Goal: Information Seeking & Learning: Learn about a topic

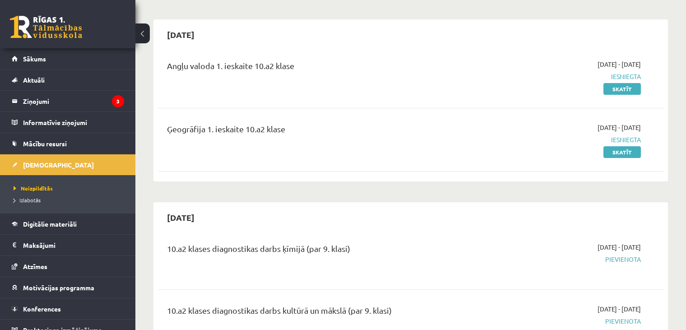
scroll to position [69, 0]
click at [43, 160] on link "[DEMOGRAPHIC_DATA]" at bounding box center [68, 164] width 112 height 21
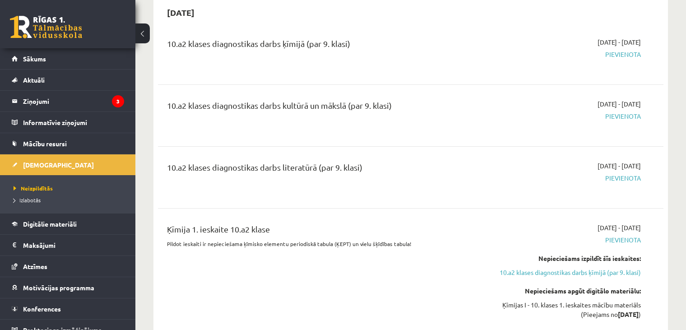
scroll to position [274, 0]
click at [630, 53] on span "Pievienota" at bounding box center [566, 54] width 149 height 9
click at [630, 54] on span "Pievienota" at bounding box center [566, 54] width 149 height 9
click at [619, 116] on span "Pievienota" at bounding box center [566, 116] width 149 height 9
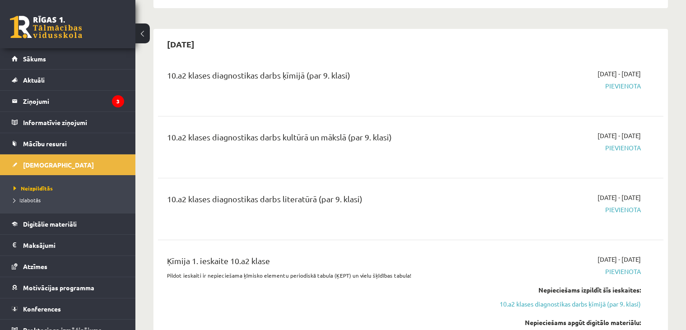
scroll to position [242, 0]
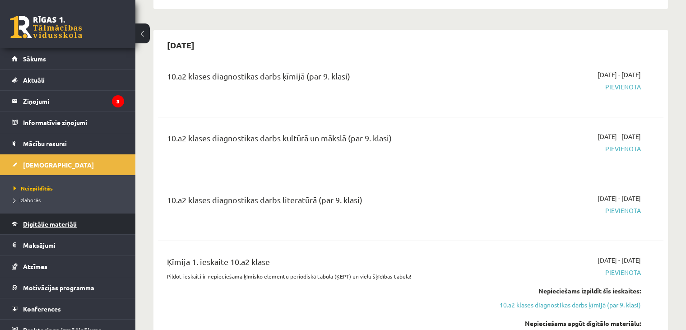
click at [23, 221] on link "Digitālie materiāli" at bounding box center [68, 224] width 112 height 21
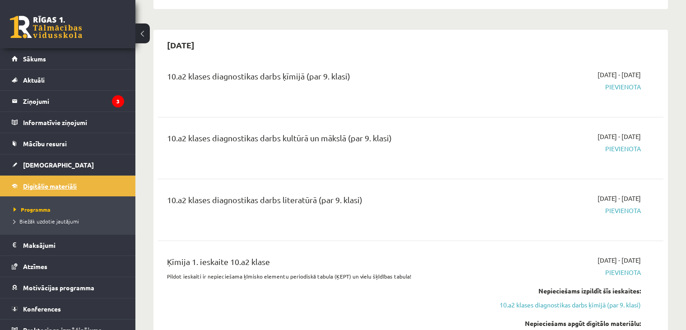
click at [68, 187] on span "Digitālie materiāli" at bounding box center [50, 186] width 54 height 8
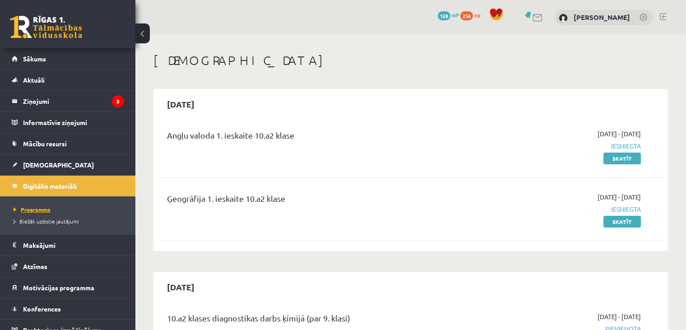
click at [37, 207] on span "Programma" at bounding box center [32, 209] width 37 height 7
click at [62, 107] on legend "Ziņojumi 3" at bounding box center [73, 101] width 101 height 21
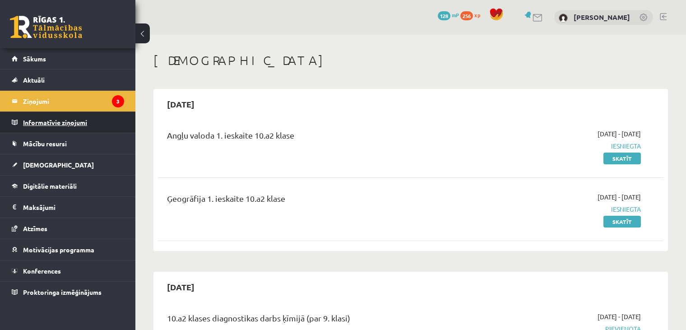
click at [58, 121] on legend "Informatīvie ziņojumi 0" at bounding box center [73, 122] width 101 height 21
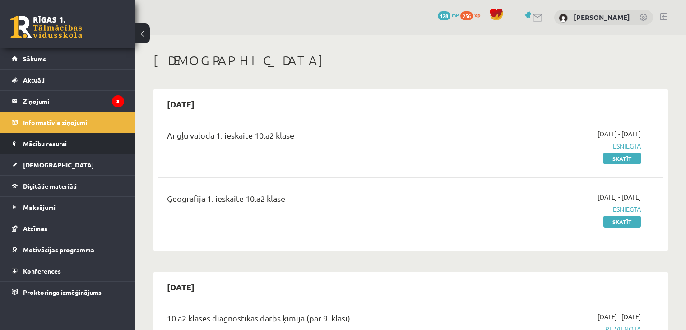
click at [54, 134] on link "Mācību resursi" at bounding box center [68, 143] width 112 height 21
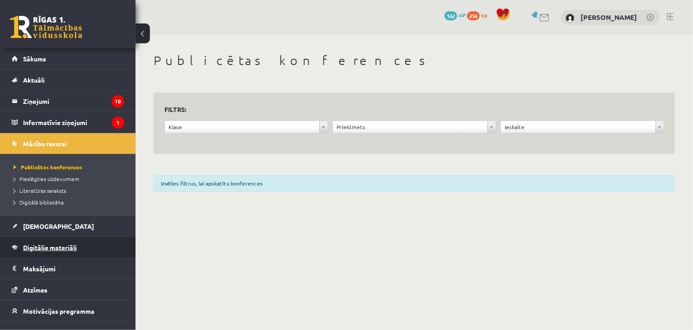
click at [40, 244] on span "Digitālie materiāli" at bounding box center [50, 247] width 54 height 8
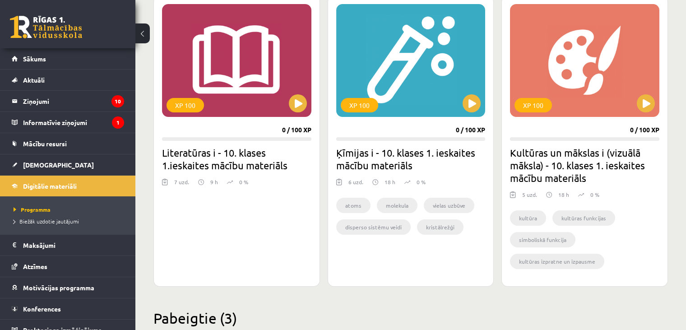
scroll to position [254, 0]
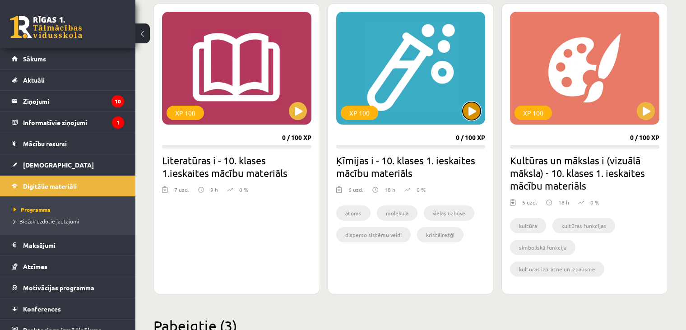
click at [470, 102] on button at bounding box center [472, 111] width 18 height 18
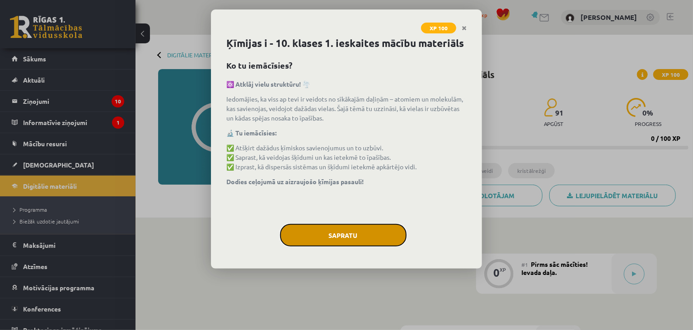
click at [360, 233] on button "Sapratu" at bounding box center [343, 235] width 126 height 23
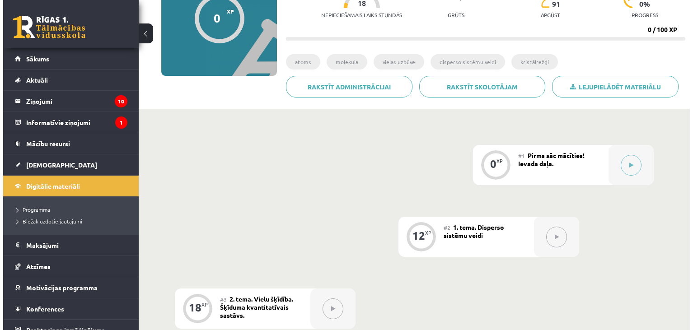
scroll to position [84, 0]
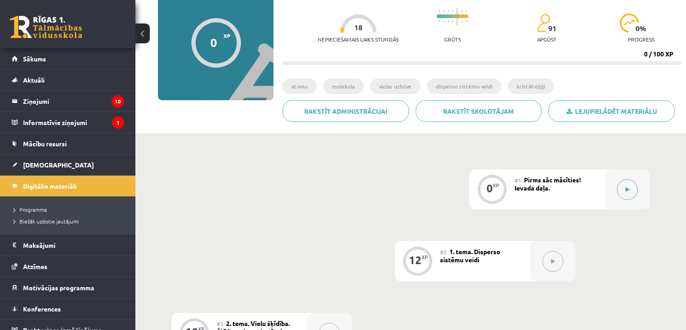
click at [625, 181] on button at bounding box center [627, 189] width 21 height 21
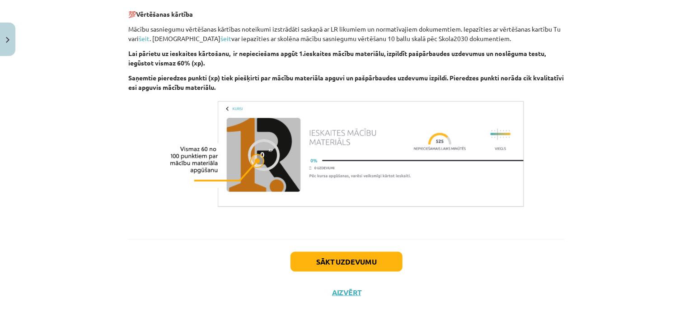
scroll to position [547, 0]
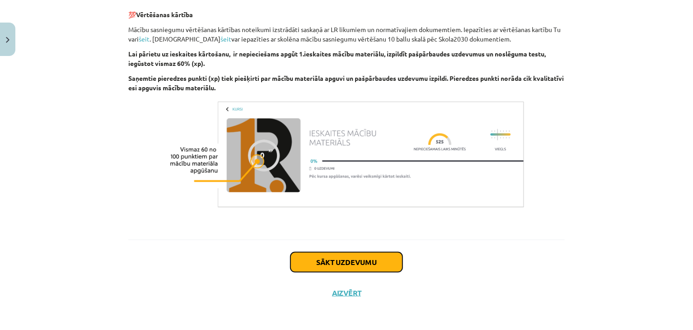
click at [303, 260] on button "Sākt uzdevumu" at bounding box center [346, 262] width 112 height 20
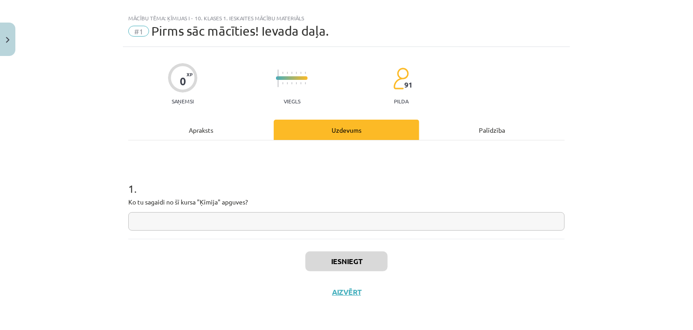
scroll to position [13, 0]
click at [237, 226] on input "text" at bounding box center [346, 222] width 436 height 19
drag, startPoint x: 237, startPoint y: 226, endPoint x: 235, endPoint y: 222, distance: 4.9
click at [235, 222] on input "text" at bounding box center [346, 222] width 436 height 19
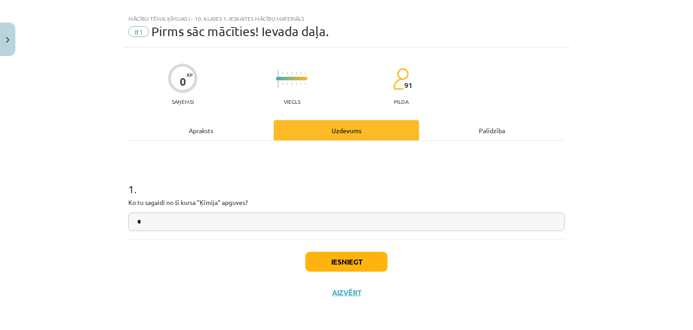
type input "*"
click at [317, 261] on button "Iesniegt" at bounding box center [346, 262] width 82 height 20
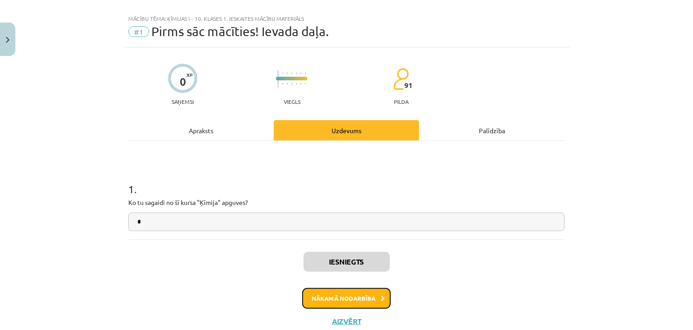
click at [358, 296] on button "Nākamā nodarbība" at bounding box center [346, 298] width 88 height 21
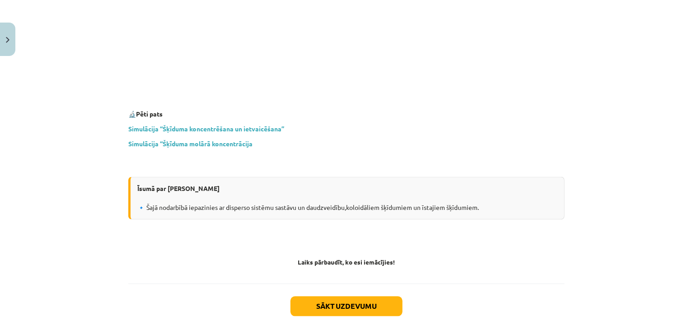
scroll to position [2635, 0]
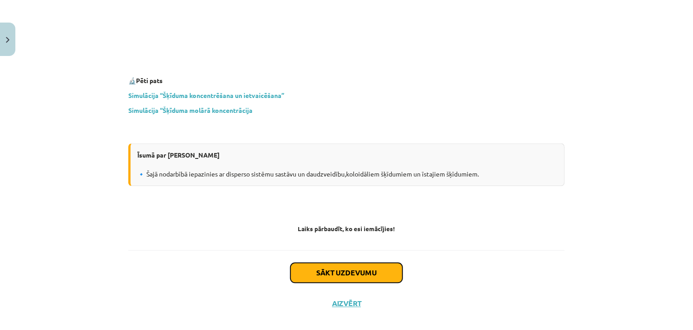
click at [328, 263] on button "Sākt uzdevumu" at bounding box center [346, 273] width 112 height 20
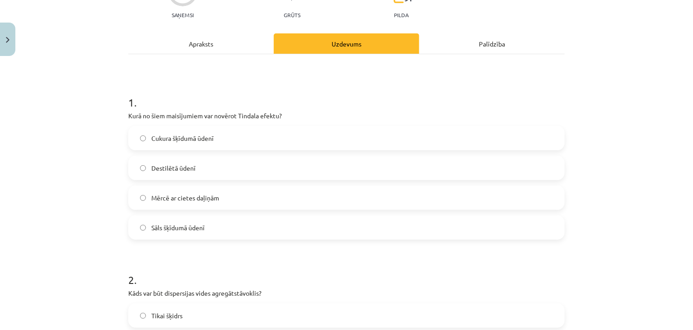
scroll to position [98, 0]
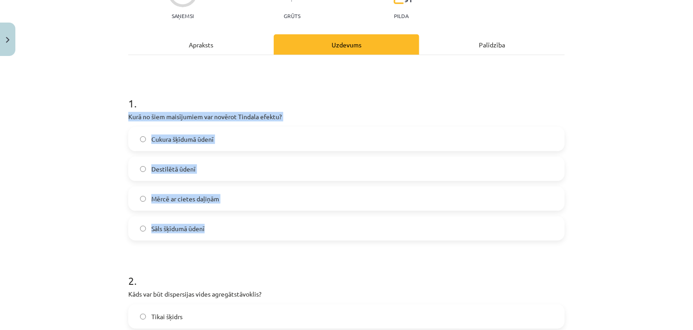
drag, startPoint x: 125, startPoint y: 116, endPoint x: 232, endPoint y: 224, distance: 152.3
click at [232, 224] on div "1 . Kurā no šiem maisījumiem var novērot Tindala efektu? Cukura šķīdumā ūdenī D…" at bounding box center [346, 160] width 436 height 159
copy div "Kurā no šiem maisījumiem var novērot Tindala efektu? Cukura šķīdumā ūdenī Desti…"
click at [123, 112] on div "12 XP Saņemsi Grūts 91 pilda Apraksts Uzdevums Palīdzība 1 . Kurā no šiem maisī…" at bounding box center [346, 325] width 447 height 726
click at [88, 142] on div "Mācību tēma: Ķīmijas i - 10. klases 1. ieskaites mācību materiāls #2 1. tema. D…" at bounding box center [346, 165] width 693 height 330
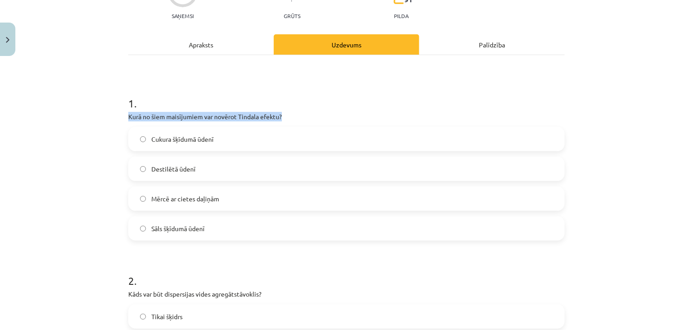
click at [89, 141] on div "Mācību tēma: Ķīmijas i - 10. klases 1. ieskaites mācību materiāls #2 1. tema. D…" at bounding box center [346, 165] width 693 height 330
click at [103, 141] on div "Mācību tēma: Ķīmijas i - 10. klases 1. ieskaites mācību materiāls #2 1. tema. D…" at bounding box center [346, 165] width 693 height 330
click at [136, 208] on label "Mērcē ar cietes daļiņām" at bounding box center [346, 198] width 434 height 23
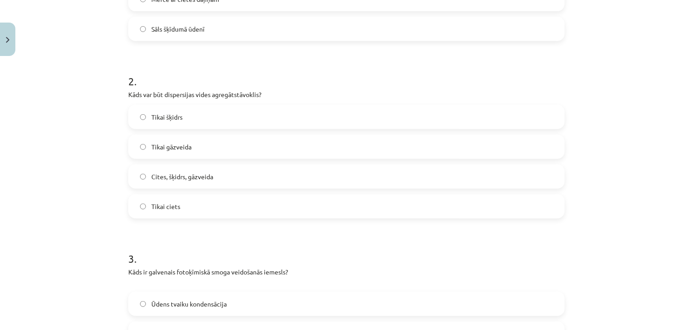
scroll to position [302, 0]
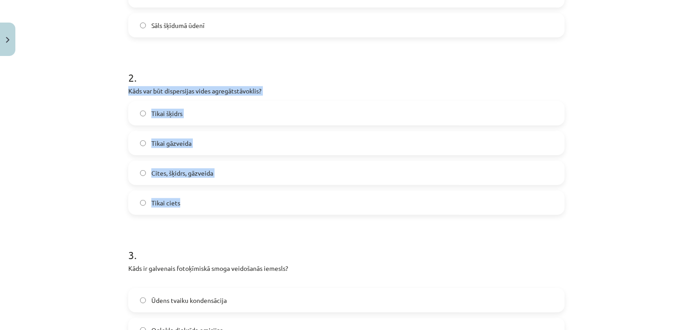
drag, startPoint x: 130, startPoint y: 87, endPoint x: 196, endPoint y: 190, distance: 122.9
click at [196, 190] on div "2 . Kāds var būt dispersijas vides agregātstāvoklis? Tikai šķidrs Tikai gāzveid…" at bounding box center [346, 135] width 436 height 159
copy div "Kāds var būt dispersijas vides agregātstāvoklis? Tikai šķidrs Tikai gāzveida Ci…"
click at [70, 136] on div "Mācību tēma: Ķīmijas i - 10. klases 1. ieskaites mācību materiāls #2 1. tema. D…" at bounding box center [346, 165] width 693 height 330
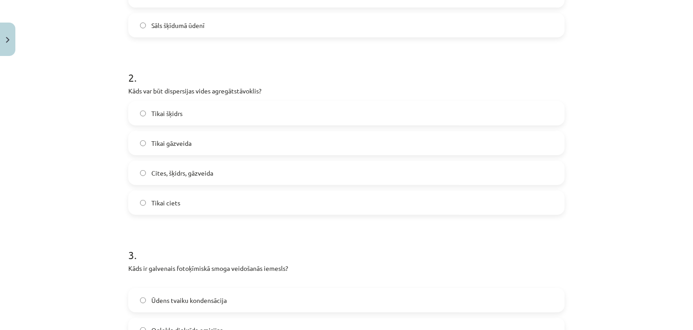
click at [164, 179] on label "Cites, šķidrs, gāzveida" at bounding box center [346, 173] width 434 height 23
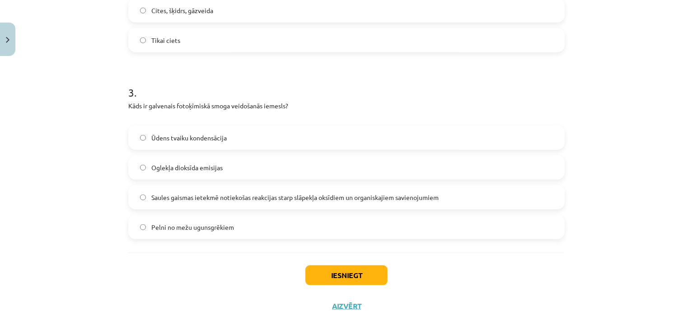
scroll to position [478, 0]
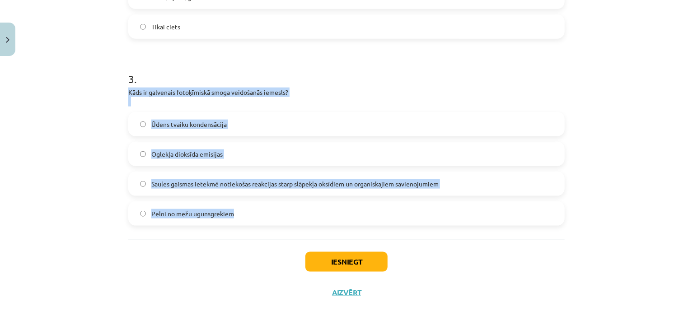
drag, startPoint x: 121, startPoint y: 87, endPoint x: 254, endPoint y: 211, distance: 182.4
copy div "Kāds ir galvenais fotoķīmiskā smoga veidošanās iemesls? Ūdens tvaiku kondensāci…"
click at [100, 188] on div "Mācību tēma: Ķīmijas i - 10. klases 1. ieskaites mācību materiāls #2 1. tema. D…" at bounding box center [346, 165] width 693 height 330
click at [106, 201] on div "Mācību tēma: Ķīmijas i - 10. klases 1. ieskaites mācību materiāls #2 1. tema. D…" at bounding box center [346, 165] width 693 height 330
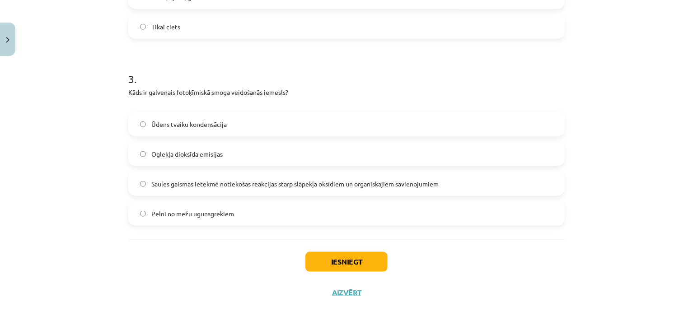
click at [106, 200] on div "Mācību tēma: Ķīmijas i - 10. klases 1. ieskaites mācību materiāls #2 1. tema. D…" at bounding box center [346, 165] width 693 height 330
click at [323, 257] on button "Iesniegt" at bounding box center [346, 262] width 82 height 20
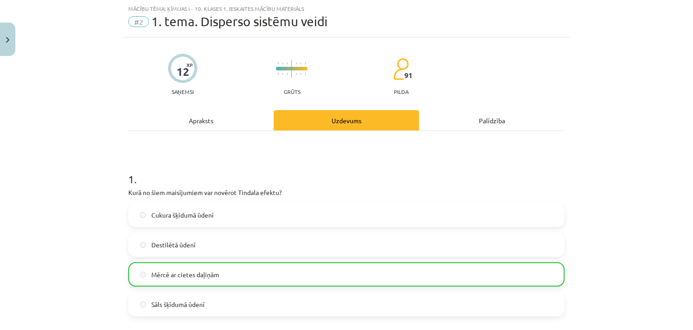
scroll to position [0, 0]
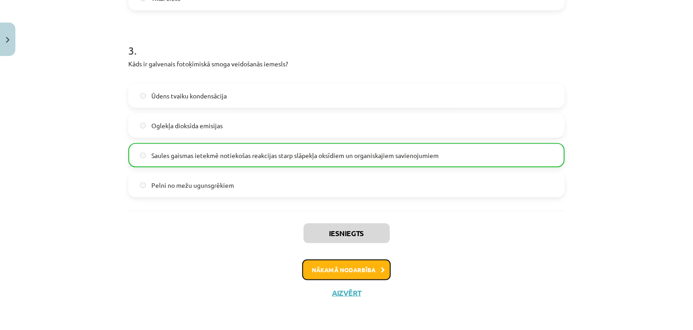
click at [320, 271] on button "Nākamā nodarbība" at bounding box center [346, 270] width 88 height 21
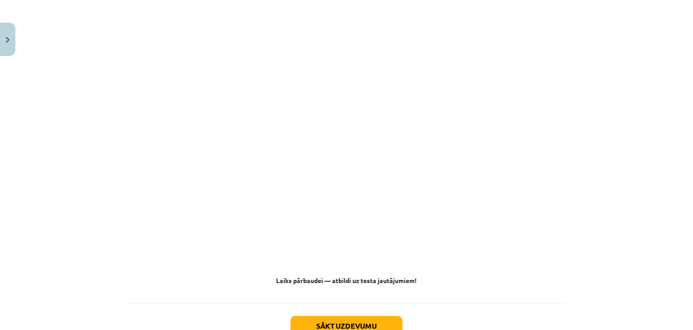
scroll to position [3572, 0]
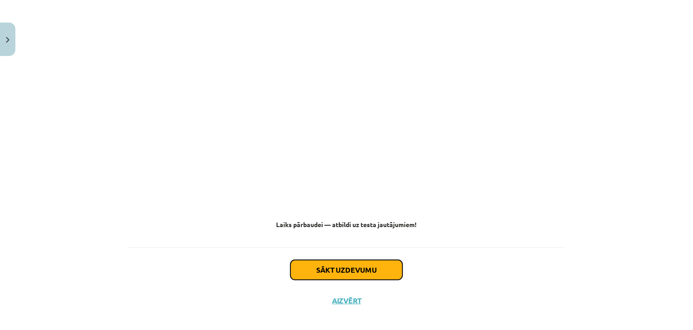
click at [316, 260] on button "Sākt uzdevumu" at bounding box center [346, 270] width 112 height 20
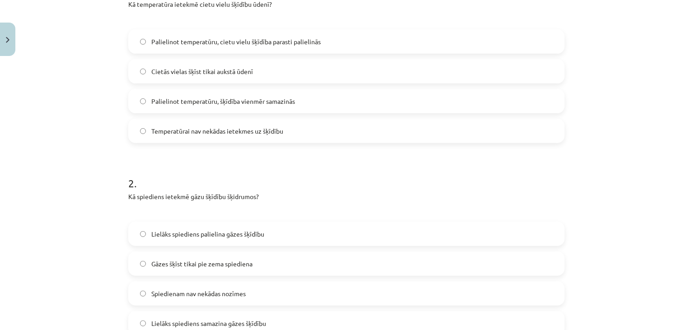
scroll to position [200, 0]
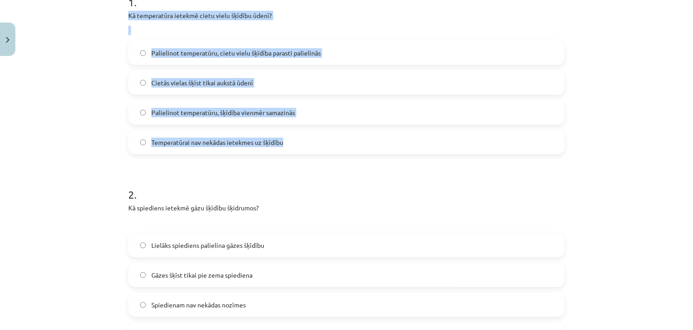
drag, startPoint x: 124, startPoint y: 14, endPoint x: 310, endPoint y: 137, distance: 223.1
copy div "Kā temperatūra ietekmē cietu vielu šķīdību ūdenī? Palielinot temperatūru, cietu…"
click at [101, 99] on div "Mācību tēma: Ķīmijas i - 10. klases 1. ieskaites mācību materiāls #3 2. tema. V…" at bounding box center [346, 165] width 693 height 330
click at [95, 116] on div "Mācību tēma: Ķīmijas i - 10. klases 1. ieskaites mācību materiāls #3 2. tema. V…" at bounding box center [346, 165] width 693 height 330
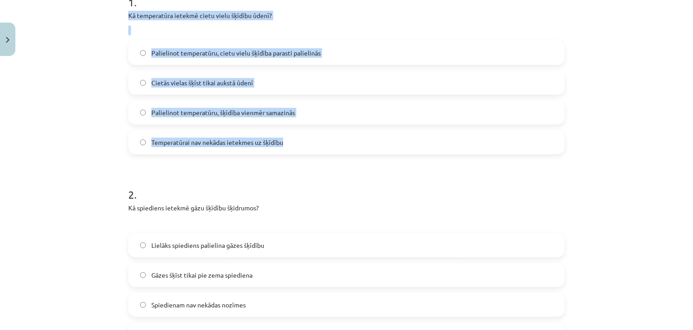
click at [99, 113] on div "Mācību tēma: Ķīmijas i - 10. klases 1. ieskaites mācību materiāls #3 2. tema. V…" at bounding box center [346, 165] width 693 height 330
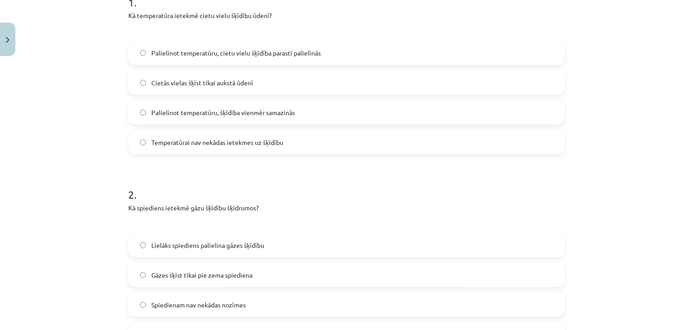
click at [100, 112] on div "Mācību tēma: Ķīmijas i - 10. klases 1. ieskaites mācību materiāls #3 2. tema. V…" at bounding box center [346, 165] width 693 height 330
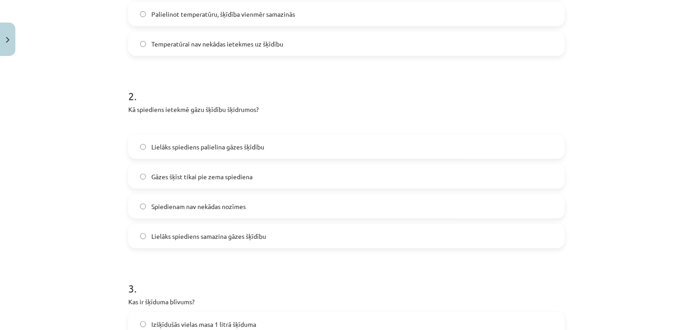
scroll to position [299, 0]
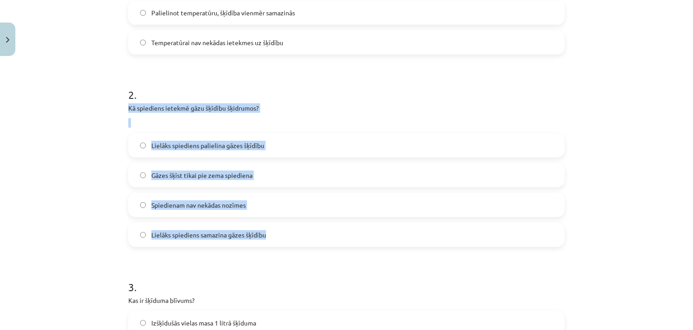
drag, startPoint x: 121, startPoint y: 105, endPoint x: 270, endPoint y: 242, distance: 202.2
copy div "Kā spiediens ietekmē gāzu šķīdību šķidrumos? Lielāks spiediens palielina gāzes …"
click at [137, 237] on label "Lielāks spiediens samazina gāzes šķīdību" at bounding box center [346, 234] width 434 height 23
click at [98, 215] on div "Mācību tēma: Ķīmijas i - 10. klases 1. ieskaites mācību materiāls #3 2. tema. V…" at bounding box center [346, 165] width 693 height 330
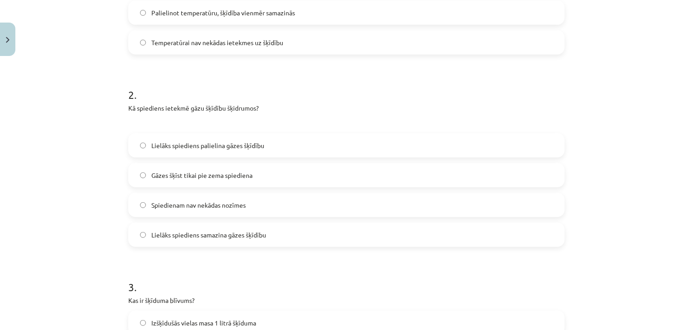
click at [99, 215] on div "Mācību tēma: Ķīmijas i - 10. klases 1. ieskaites mācību materiāls #3 2. tema. V…" at bounding box center [346, 165] width 693 height 330
click at [136, 149] on label "Lielāks spiediens palielina gāzes šķīdību" at bounding box center [346, 145] width 434 height 23
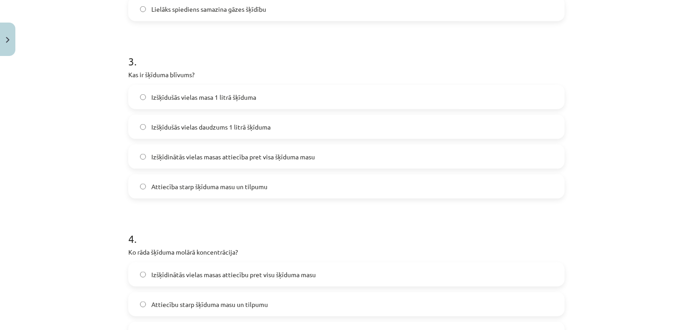
scroll to position [526, 0]
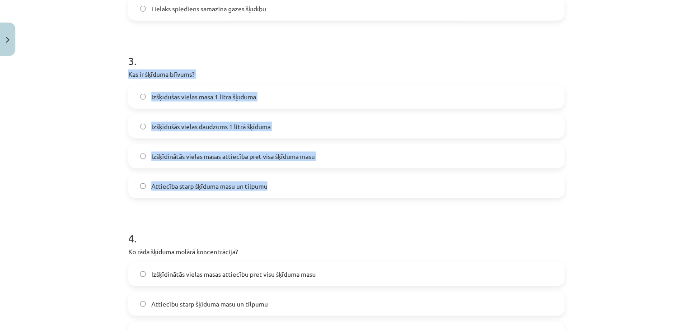
drag, startPoint x: 120, startPoint y: 67, endPoint x: 279, endPoint y: 193, distance: 202.5
copy div "Kas ir šķīduma blīvums? Izšķīdušās vielas masa 1 litrā šķīduma Izšķīdušās viela…"
click at [77, 141] on div "Mācību tēma: Ķīmijas i - 10. klases 1. ieskaites mācību materiāls #3 2. tema. V…" at bounding box center [346, 165] width 693 height 330
click at [134, 185] on label "Attiecība starp šķīduma masu un tilpumu" at bounding box center [346, 186] width 434 height 23
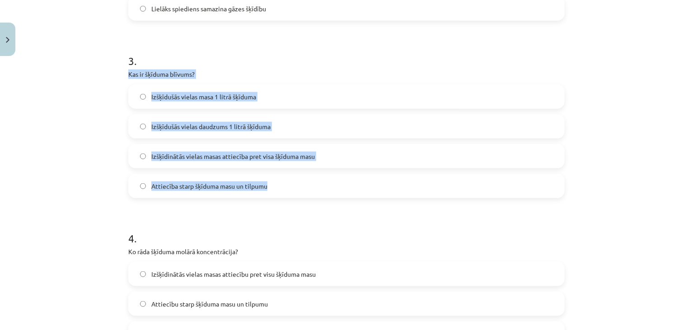
click at [110, 177] on div "Mācību tēma: Ķīmijas i - 10. klases 1. ieskaites mācību materiāls #3 2. tema. V…" at bounding box center [346, 165] width 693 height 330
click at [113, 175] on div "Mācību tēma: Ķīmijas i - 10. klases 1. ieskaites mācību materiāls #3 2. tema. V…" at bounding box center [346, 165] width 693 height 330
click at [114, 174] on div "Mācību tēma: Ķīmijas i - 10. klases 1. ieskaites mācību materiāls #3 2. tema. V…" at bounding box center [346, 165] width 693 height 330
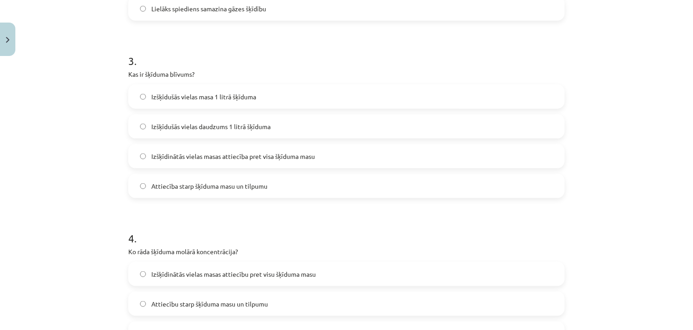
click at [114, 174] on div "Mācību tēma: Ķīmijas i - 10. klases 1. ieskaites mācību materiāls #3 2. tema. V…" at bounding box center [346, 165] width 693 height 330
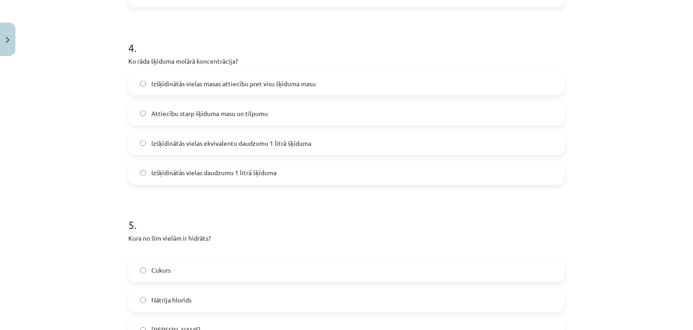
scroll to position [716, 0]
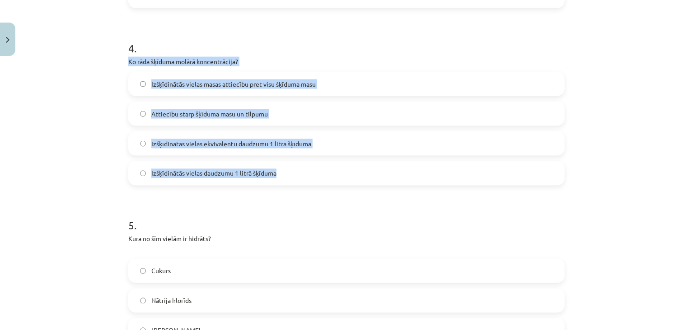
drag, startPoint x: 121, startPoint y: 56, endPoint x: 288, endPoint y: 167, distance: 201.1
click at [288, 167] on div "18 XP Saņemsi Grūts 91 pilda Apraksts Uzdevums Palīdzība 1 . Kā temperatūra iet…" at bounding box center [346, 170] width 447 height 1652
copy div "Ko rāda šķīduma molārā koncentrācija? Izšķīdinātās vielas masas attiecību pret …"
click at [82, 137] on div "Mācību tēma: Ķīmijas i - 10. klases 1. ieskaites mācību materiāls #3 2. tema. V…" at bounding box center [346, 165] width 693 height 330
click at [82, 136] on div "Mācību tēma: Ķīmijas i - 10. klases 1. ieskaites mācību materiāls #3 2. tema. V…" at bounding box center [346, 165] width 693 height 330
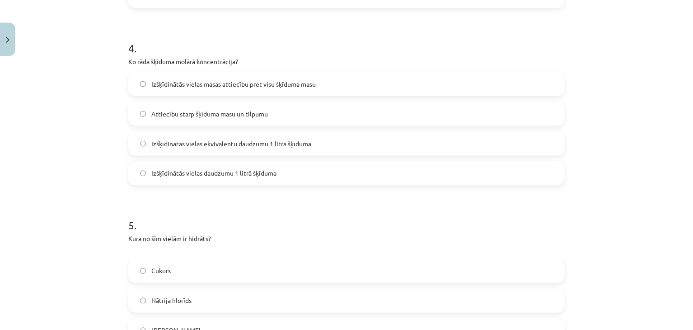
click at [87, 135] on div "Mācību tēma: Ķīmijas i - 10. klases 1. ieskaites mācību materiāls #3 2. tema. V…" at bounding box center [346, 165] width 693 height 330
click at [151, 143] on span "Izšķīdinātās vielas ekvivalentu daudzumu 1 litrā šķīduma" at bounding box center [231, 143] width 160 height 9
drag, startPoint x: 202, startPoint y: 172, endPoint x: 209, endPoint y: 165, distance: 10.2
click at [203, 172] on span "Izšķīdinātās vielas daudzumu 1 litrā šķīduma" at bounding box center [213, 173] width 125 height 9
drag, startPoint x: 81, startPoint y: 169, endPoint x: 87, endPoint y: 169, distance: 5.9
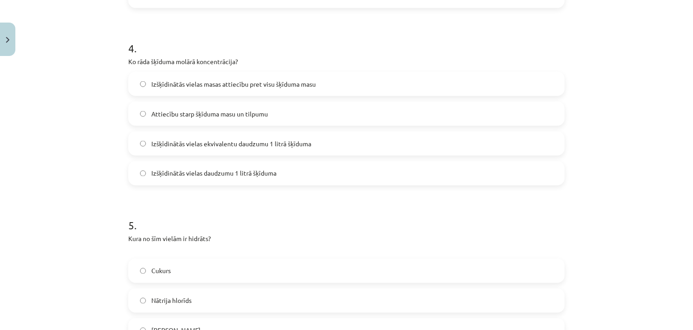
click at [83, 169] on div "Mācību tēma: Ķīmijas i - 10. klases 1. ieskaites mācību materiāls #3 2. tema. V…" at bounding box center [346, 165] width 693 height 330
click at [88, 182] on div "Mācību tēma: Ķīmijas i - 10. klases 1. ieskaites mācību materiāls #3 2. tema. V…" at bounding box center [346, 165] width 693 height 330
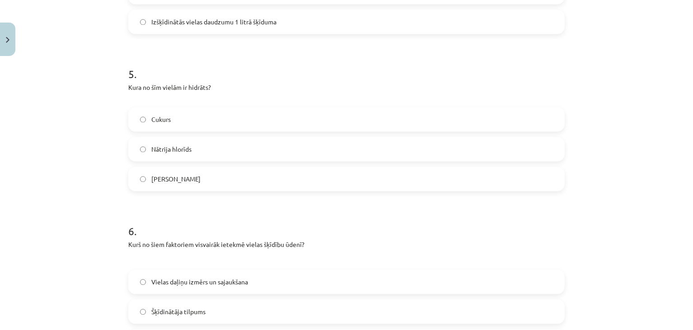
scroll to position [867, 0]
drag, startPoint x: 115, startPoint y: 86, endPoint x: 206, endPoint y: 173, distance: 126.4
click at [206, 173] on div "Mācību tēma: Ķīmijas i - 10. klases 1. ieskaites mācību materiāls #3 2. tema. V…" at bounding box center [346, 165] width 693 height 330
click at [343, 76] on h1 "5 ." at bounding box center [346, 66] width 436 height 28
drag, startPoint x: 119, startPoint y: 88, endPoint x: 230, endPoint y: 170, distance: 137.6
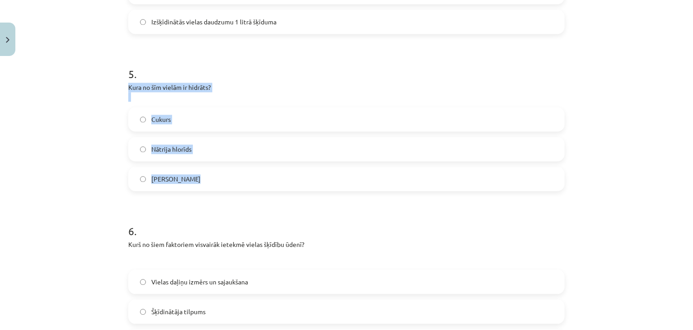
click at [230, 170] on div "Mācību tēma: Ķīmijas i - 10. klases 1. ieskaites mācību materiāls #3 2. tema. V…" at bounding box center [346, 165] width 693 height 330
copy div "Kura no šīm vielām ir hidrāts? Cukurs Nātrija hlorīds Dzelzs oksīds"
drag, startPoint x: 70, startPoint y: 103, endPoint x: 75, endPoint y: 103, distance: 5.0
click at [70, 103] on div "Mācību tēma: Ķīmijas i - 10. klases 1. ieskaites mācību materiāls #3 2. tema. V…" at bounding box center [346, 165] width 693 height 330
click at [80, 108] on div "Mācību tēma: Ķīmijas i - 10. klases 1. ieskaites mācību materiāls #3 2. tema. V…" at bounding box center [346, 165] width 693 height 330
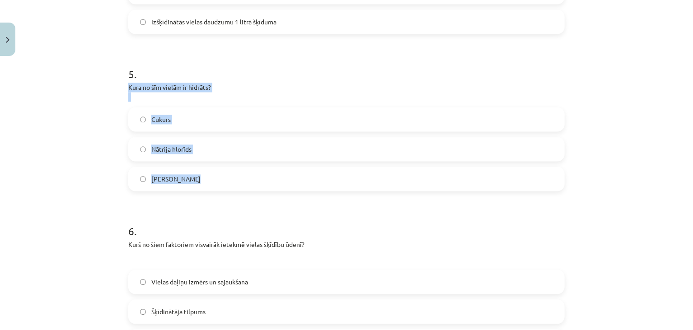
click at [80, 108] on div "Mācību tēma: Ķīmijas i - 10. klases 1. ieskaites mācību materiāls #3 2. tema. V…" at bounding box center [346, 165] width 693 height 330
click at [110, 133] on div "Mācību tēma: Ķīmijas i - 10. klases 1. ieskaites mācību materiāls #3 2. tema. V…" at bounding box center [346, 165] width 693 height 330
click at [162, 144] on span "Nātrija hlorīds" at bounding box center [171, 148] width 40 height 9
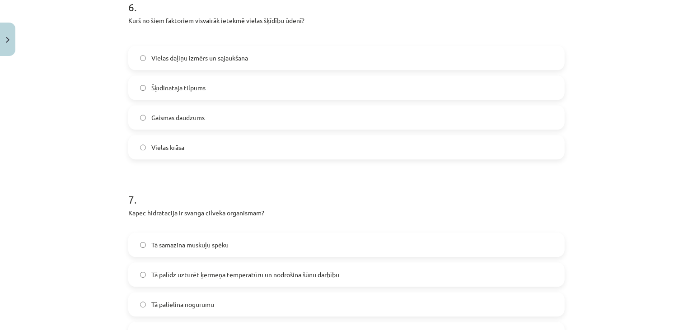
scroll to position [1057, 0]
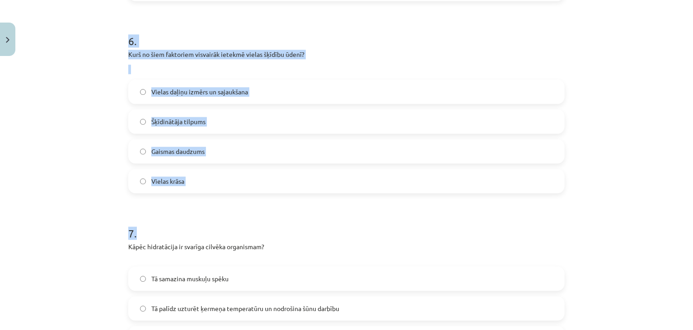
drag, startPoint x: 124, startPoint y: 38, endPoint x: 209, endPoint y: 200, distance: 183.0
copy form "6 . Kurš no šiem faktoriem visvairāk ietekmē vielas šķīdību ūdenī? Vielas daļiņ…"
click at [96, 76] on div "Mācību tēma: Ķīmijas i - 10. klases 1. ieskaites mācību materiāls #3 2. tema. V…" at bounding box center [346, 165] width 693 height 330
click at [134, 90] on label "Vielas daļiņu izmērs un sajaukšana" at bounding box center [346, 91] width 434 height 23
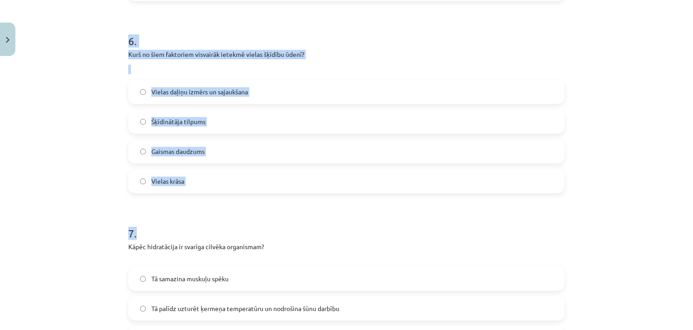
click at [114, 90] on div "Mācību tēma: Ķīmijas i - 10. klases 1. ieskaites mācību materiāls #3 2. tema. V…" at bounding box center [346, 165] width 693 height 330
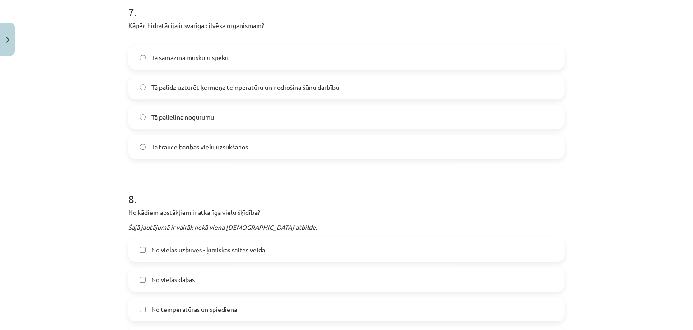
scroll to position [1276, 0]
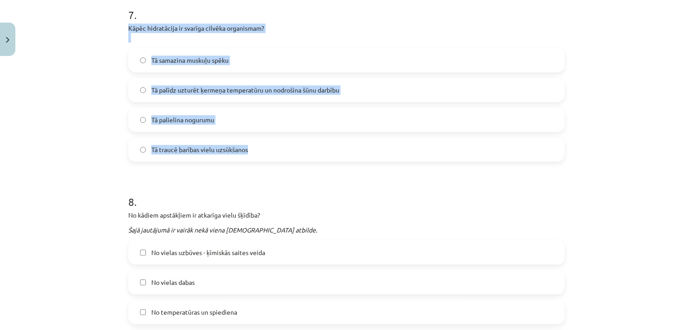
drag, startPoint x: 121, startPoint y: 28, endPoint x: 259, endPoint y: 147, distance: 182.5
copy div "Kāpēc hidratācija ir svarīga cilvēka organismam? Tā samazina muskuļu spēku Tā p…"
click at [108, 104] on div "Mācību tēma: Ķīmijas i - 10. klases 1. ieskaites mācību materiāls #3 2. tema. V…" at bounding box center [346, 165] width 693 height 330
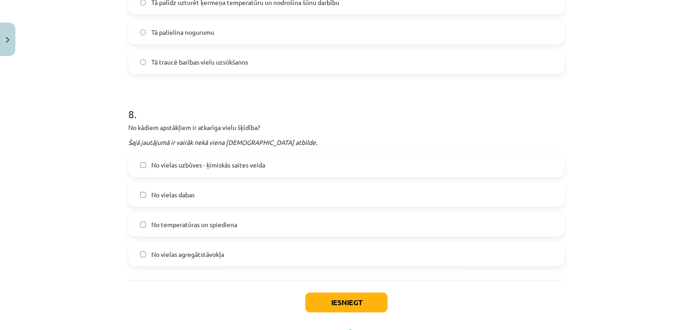
scroll to position [1364, 0]
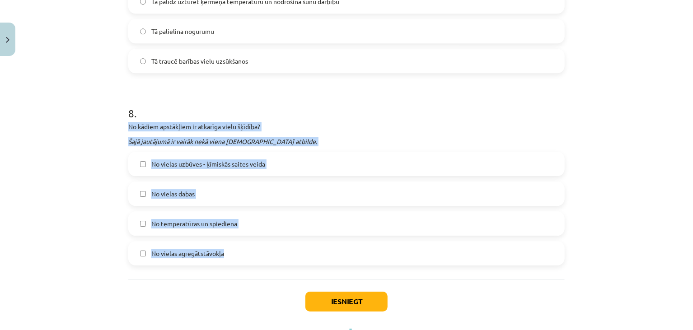
drag, startPoint x: 124, startPoint y: 121, endPoint x: 276, endPoint y: 243, distance: 194.3
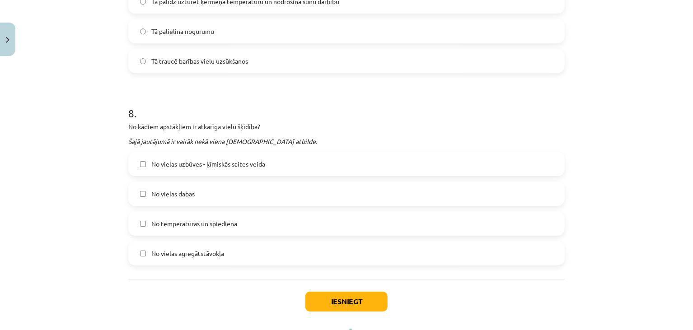
click at [322, 112] on h1 "8 ." at bounding box center [346, 105] width 436 height 28
click at [148, 157] on label "No vielas uzbūves - ķīmiskās saites veida" at bounding box center [346, 164] width 434 height 23
click at [140, 230] on label "No temperatūras un spiediena" at bounding box center [346, 223] width 434 height 23
click at [336, 298] on button "Iesniegt" at bounding box center [346, 302] width 82 height 20
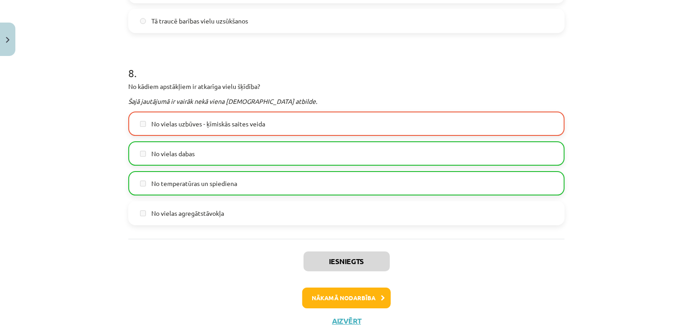
scroll to position [1433, 0]
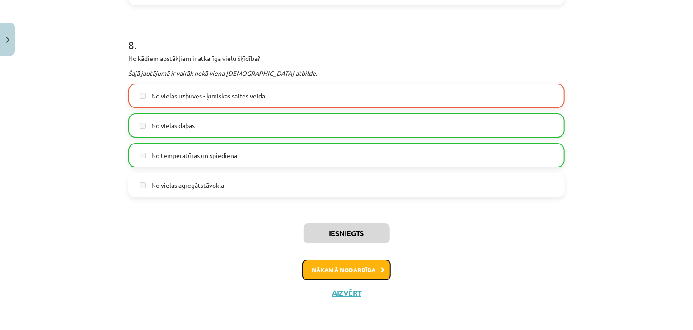
click at [327, 262] on button "Nākamā nodarbība" at bounding box center [346, 270] width 88 height 21
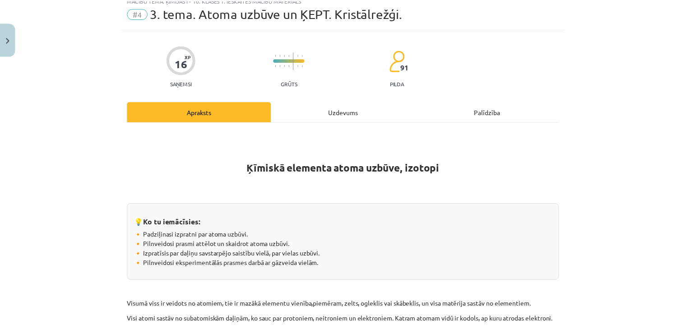
scroll to position [23, 0]
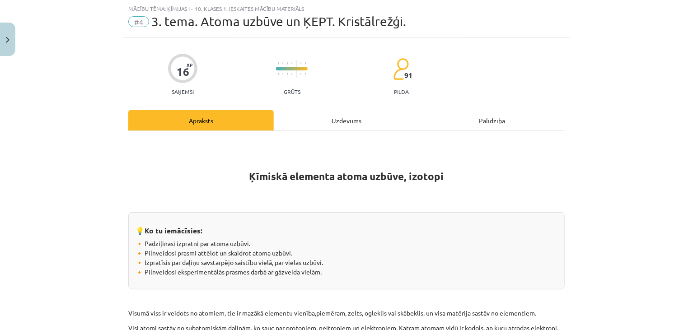
click at [81, 67] on div "Mācību tēma: Ķīmijas i - 10. klases 1. ieskaites mācību materiāls #4 3. tema. A…" at bounding box center [346, 165] width 693 height 330
click at [10, 43] on button "Close" at bounding box center [7, 39] width 15 height 33
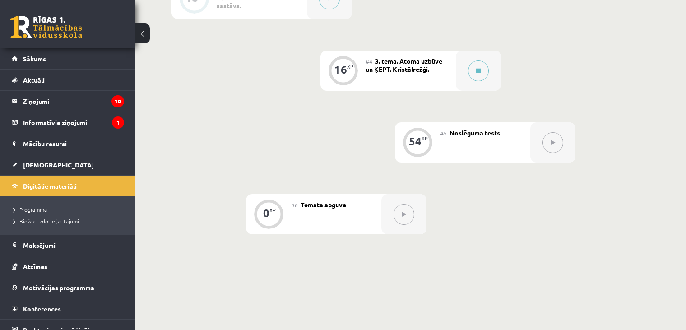
scroll to position [349, 0]
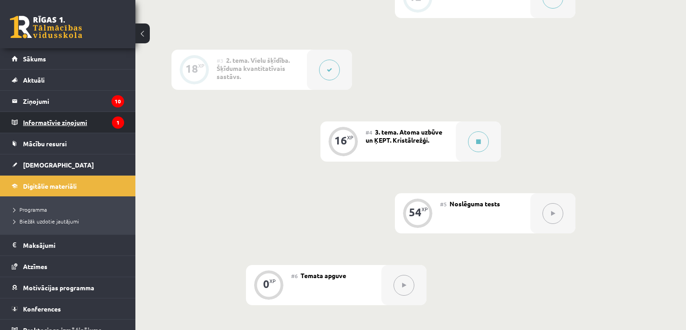
click at [99, 114] on legend "Informatīvie ziņojumi 1" at bounding box center [73, 122] width 101 height 21
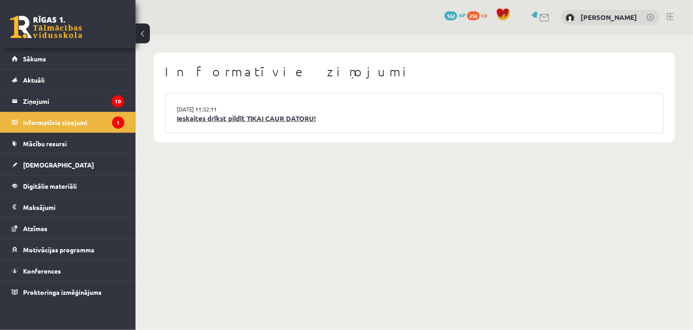
click at [183, 114] on link "Ieskaites drīkst pildīt TIKAI CAUR DATORU!" at bounding box center [414, 118] width 475 height 10
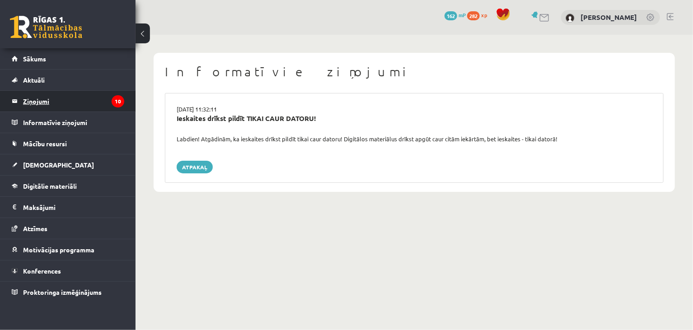
click at [70, 107] on legend "Ziņojumi 10" at bounding box center [73, 101] width 101 height 21
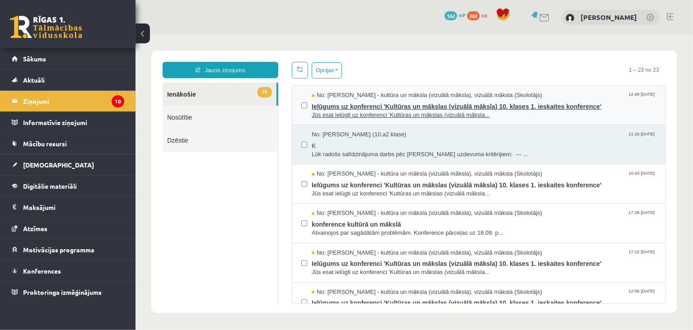
click at [373, 111] on span "Jūs esat ielūgti uz konferenci 'Kultūras un mākslas (vizuālā māksla..." at bounding box center [483, 115] width 344 height 9
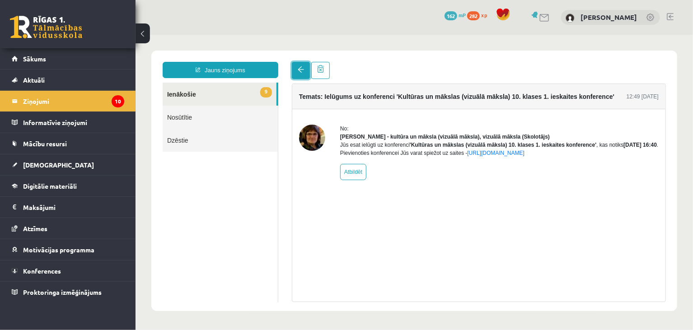
click at [295, 65] on link at bounding box center [300, 69] width 18 height 17
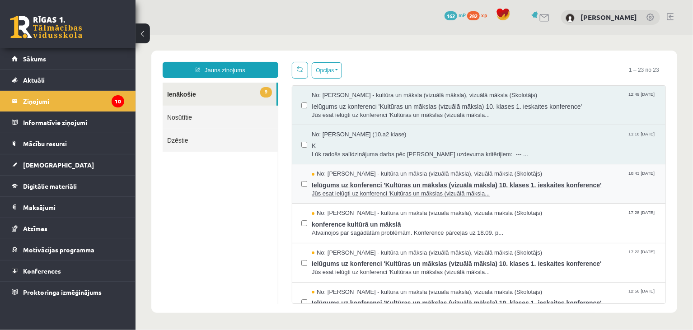
click at [321, 174] on span "No: Ilze Kolka - kultūra un māksla (vizuālā māksla), vizuālā māksla (Skolotājs)" at bounding box center [426, 173] width 230 height 9
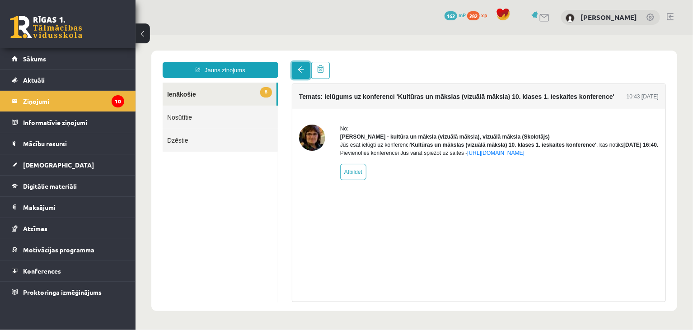
click at [302, 67] on span at bounding box center [300, 69] width 6 height 6
click at [301, 70] on span at bounding box center [300, 69] width 6 height 6
click at [299, 68] on span at bounding box center [300, 69] width 6 height 6
click at [299, 70] on span at bounding box center [300, 69] width 6 height 6
click at [278, 27] on div "0 Dāvanas 162 mP 282 xp Sabīne Vorza" at bounding box center [413, 17] width 557 height 35
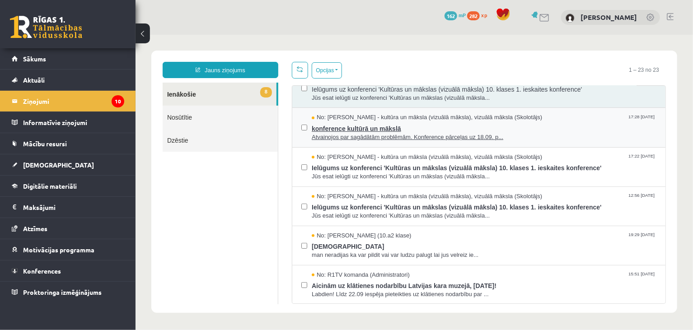
click at [349, 126] on span "konference kultūrā un mākslā" at bounding box center [483, 126] width 344 height 11
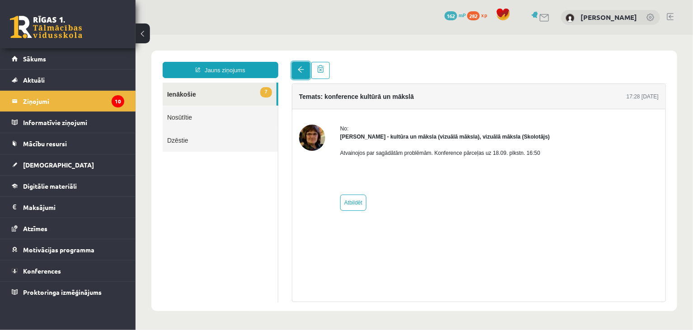
click at [297, 75] on link at bounding box center [300, 69] width 18 height 17
click at [299, 74] on link at bounding box center [300, 69] width 18 height 17
click at [302, 73] on link at bounding box center [300, 69] width 18 height 17
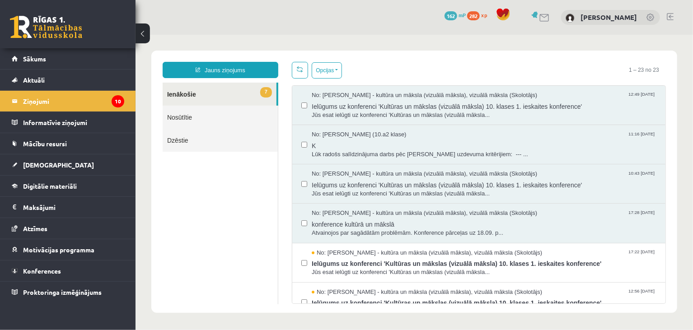
click at [298, 61] on link at bounding box center [299, 69] width 16 height 17
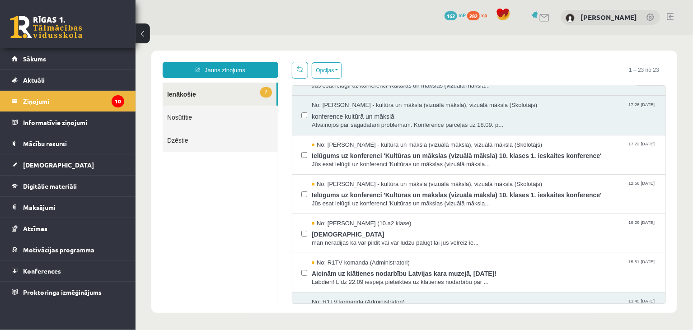
scroll to position [107, 0]
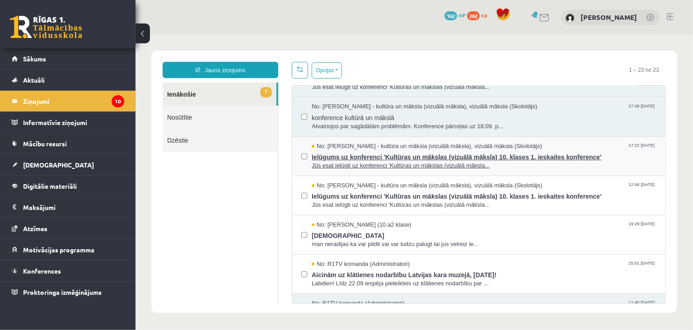
click at [358, 161] on span "Jūs esat ielūgti uz konferenci 'Kultūras un mākslas (vizuālā māksla..." at bounding box center [483, 165] width 344 height 9
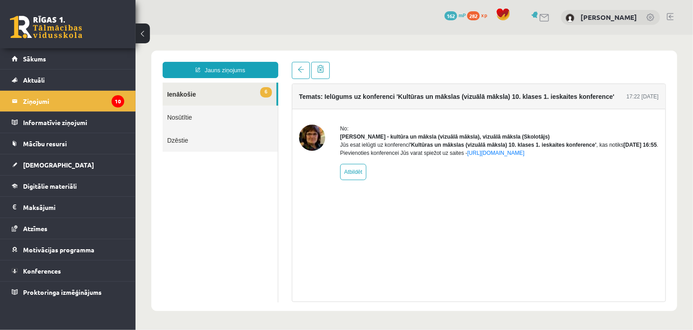
scroll to position [0, 0]
click at [295, 72] on link at bounding box center [300, 69] width 18 height 17
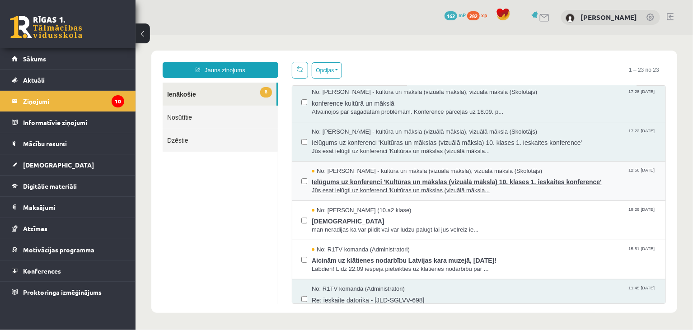
click at [360, 187] on span "Jūs esat ielūgti uz konferenci 'Kultūras un mākslas (vizuālā māksla..." at bounding box center [483, 190] width 344 height 9
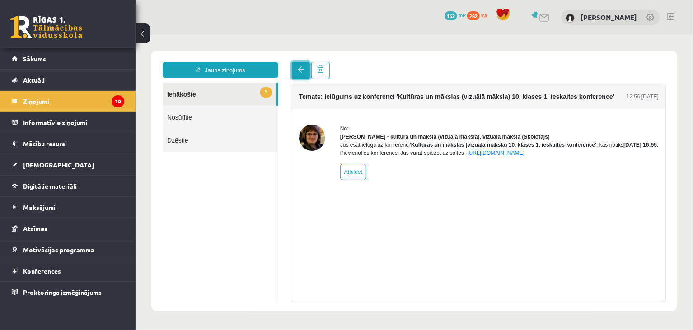
click at [296, 67] on link at bounding box center [300, 69] width 18 height 17
click at [297, 68] on span at bounding box center [300, 69] width 6 height 6
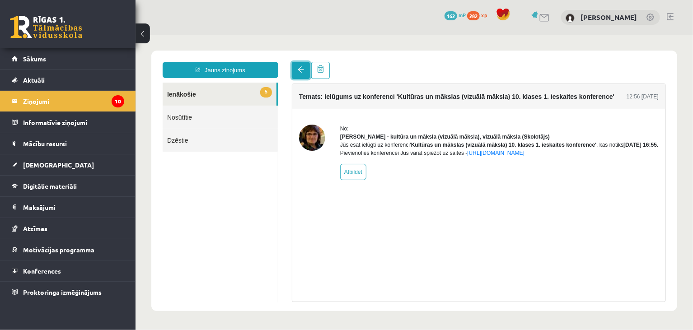
click at [297, 68] on span at bounding box center [300, 69] width 6 height 6
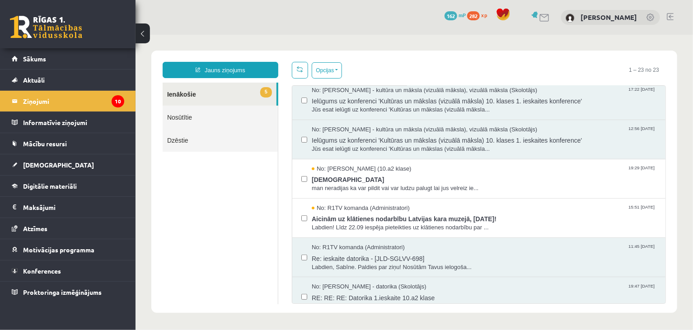
scroll to position [163, 0]
click at [380, 172] on span "ieskaite" at bounding box center [483, 177] width 344 height 11
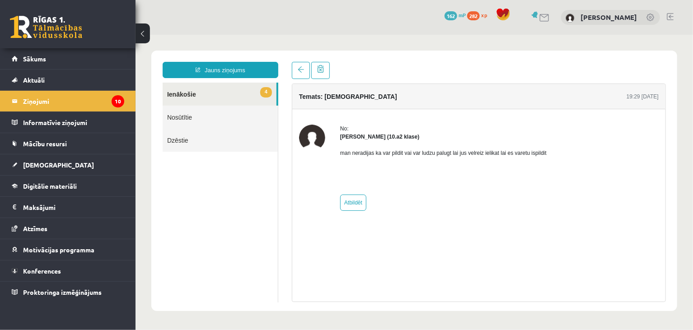
scroll to position [0, 0]
click at [295, 75] on link at bounding box center [300, 69] width 18 height 17
click at [298, 69] on span at bounding box center [300, 69] width 6 height 6
click at [298, 70] on span at bounding box center [300, 69] width 6 height 6
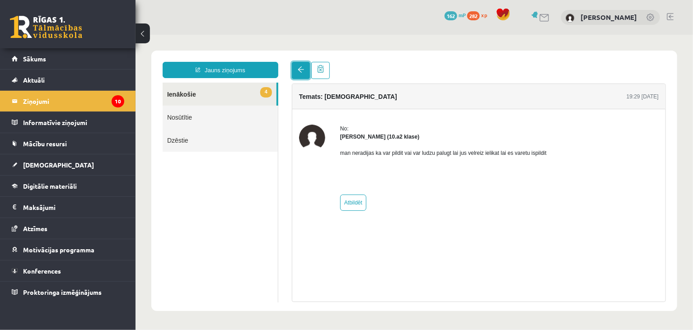
click at [296, 74] on link at bounding box center [300, 69] width 18 height 17
click at [292, 36] on body "Jauns ziņojums 4 Ienākošie Nosūtītie Dzēstie * ********* ********* ******* Tema…" at bounding box center [413, 180] width 557 height 292
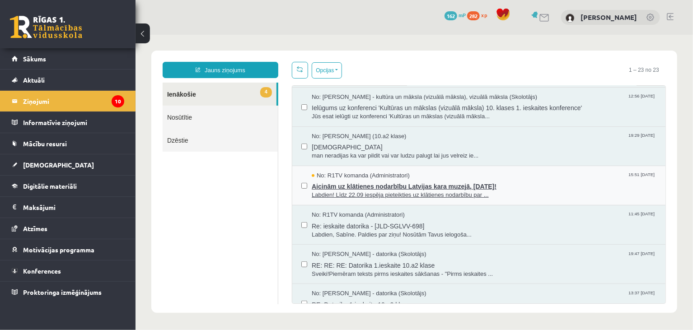
click at [324, 183] on span "Aicinām uz klātienes nodarbību Latvijas kara muzejā, 26. septembrī!" at bounding box center [483, 184] width 344 height 11
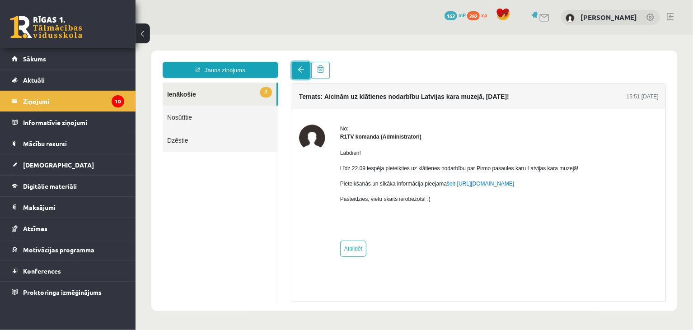
click at [304, 74] on link at bounding box center [300, 69] width 18 height 17
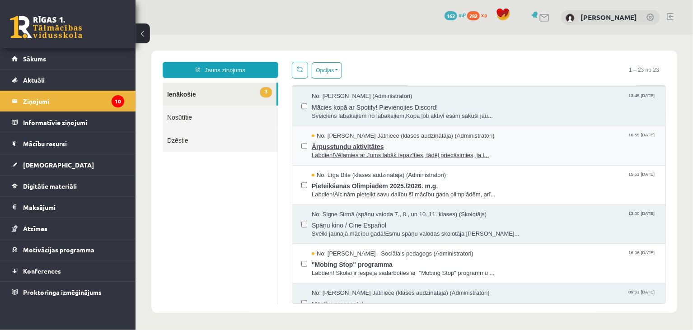
click at [349, 155] on span "Labdien!Vēlamies ar Jums labāk iepazīties, tādēļ priecāsimies, ja l..." at bounding box center [483, 155] width 344 height 9
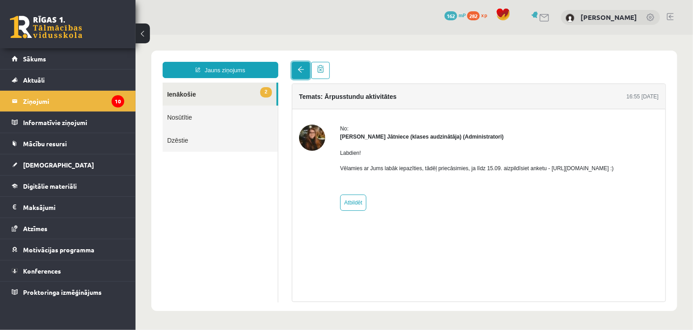
click at [294, 71] on link at bounding box center [300, 69] width 18 height 17
click at [295, 69] on link at bounding box center [300, 69] width 18 height 17
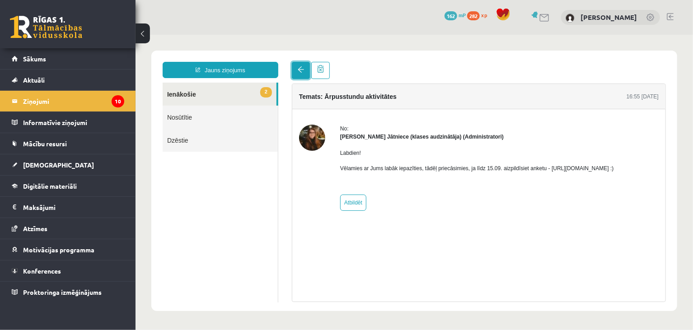
click at [295, 69] on link at bounding box center [300, 69] width 18 height 17
click at [352, 58] on div "Jauns ziņojums 2 Ienākošie Nosūtītie Dzēstie * ********* ********* ******* Tema…" at bounding box center [414, 180] width 526 height 261
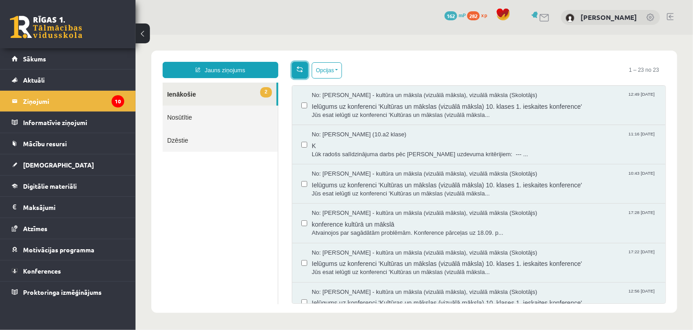
click at [300, 63] on link at bounding box center [299, 69] width 16 height 17
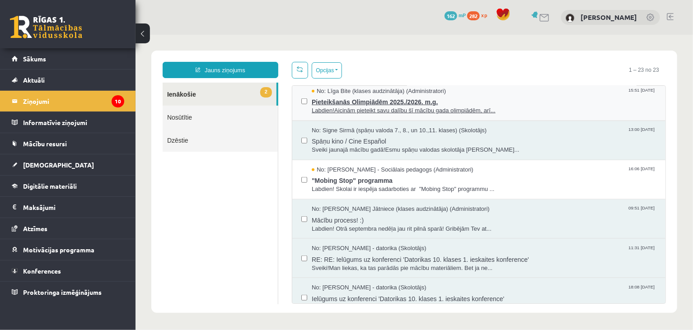
click at [381, 103] on span "Pieteikšanās Olimpiādēm 2025./2026. m.g." at bounding box center [483, 100] width 344 height 11
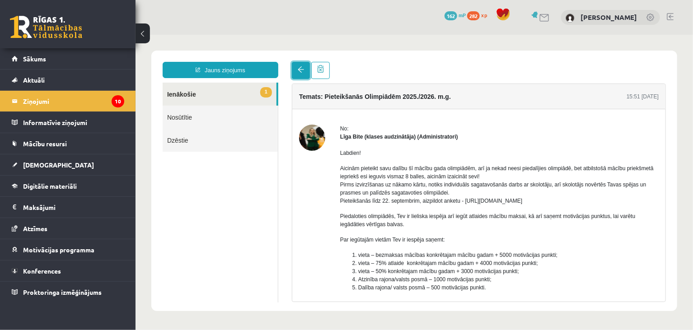
click at [297, 72] on span at bounding box center [300, 69] width 6 height 6
click at [301, 66] on span at bounding box center [300, 69] width 6 height 6
click at [310, 48] on body "Jauns ziņojums 1 Ienākošie Nosūtītie Dzēstie * ********* ********* ******* Tema…" at bounding box center [413, 180] width 557 height 292
click at [293, 67] on link at bounding box center [300, 69] width 18 height 17
click at [295, 65] on link at bounding box center [300, 69] width 18 height 17
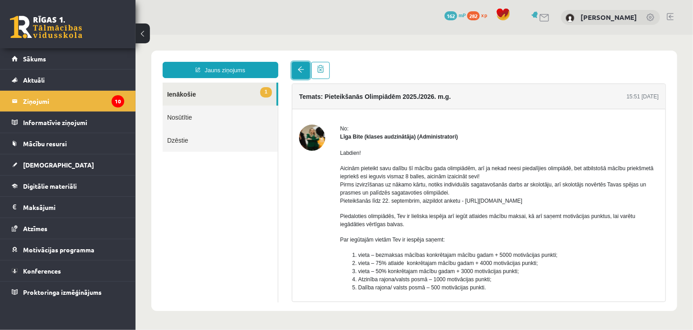
click at [297, 65] on link at bounding box center [300, 69] width 18 height 17
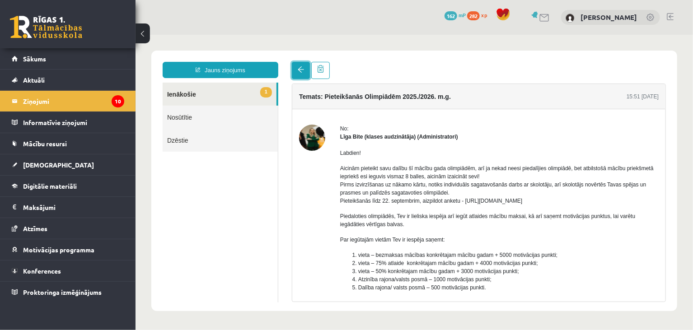
click at [297, 65] on link at bounding box center [300, 69] width 18 height 17
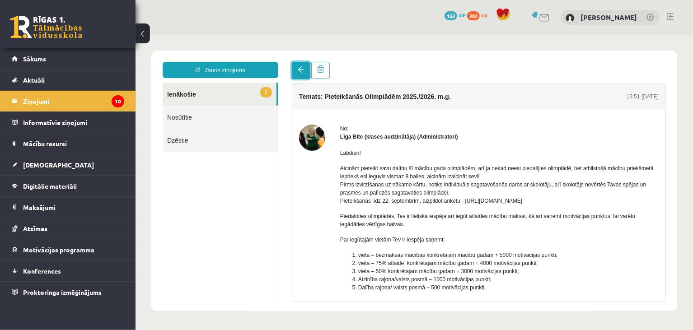
click at [297, 65] on link at bounding box center [300, 69] width 18 height 17
click at [331, 37] on body "Jauns ziņojums 1 Ienākošie Nosūtītie Dzēstie * ********* ********* ******* Tema…" at bounding box center [413, 180] width 557 height 292
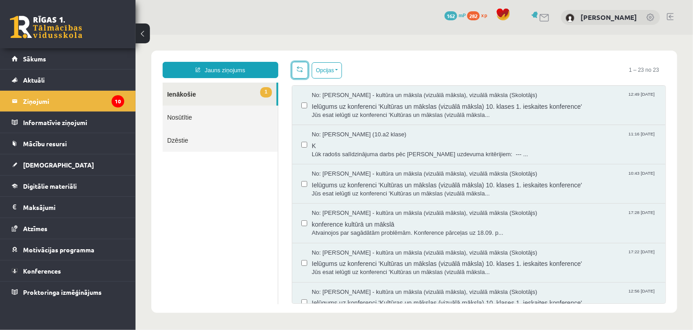
click at [299, 64] on link at bounding box center [299, 69] width 16 height 17
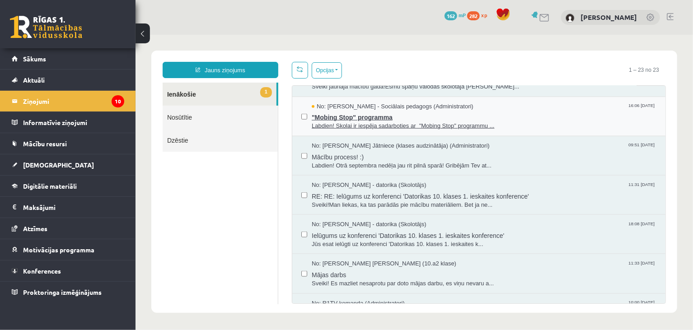
click at [340, 113] on span ""Mobing Stop" programma" at bounding box center [483, 115] width 344 height 11
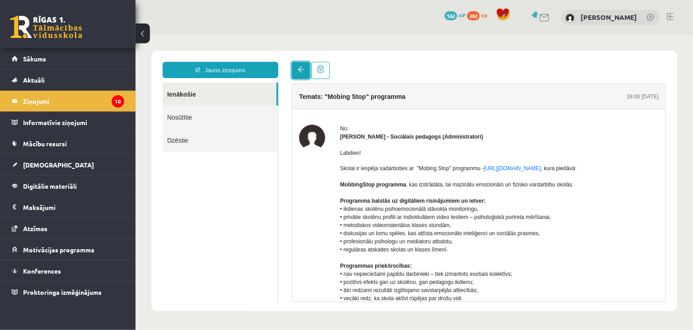
click at [293, 66] on link at bounding box center [300, 69] width 18 height 17
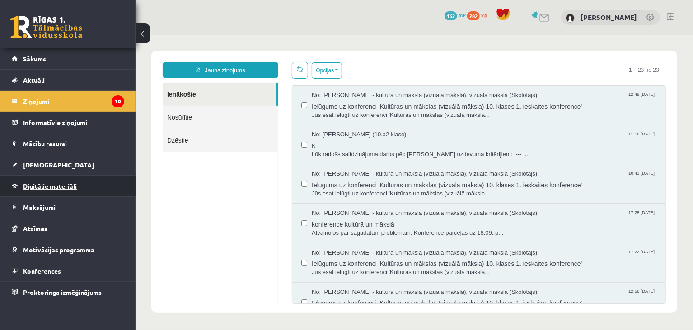
click at [60, 190] on link "Digitālie materiāli" at bounding box center [68, 186] width 112 height 21
